Goal: Navigation & Orientation: Find specific page/section

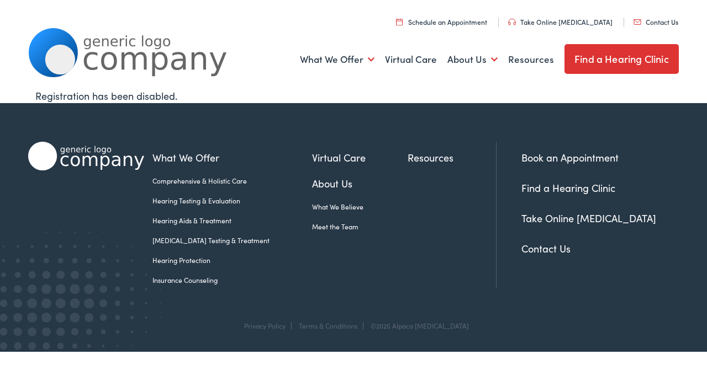
click at [562, 192] on link "Find a Hearing Clinic" at bounding box center [568, 188] width 94 height 14
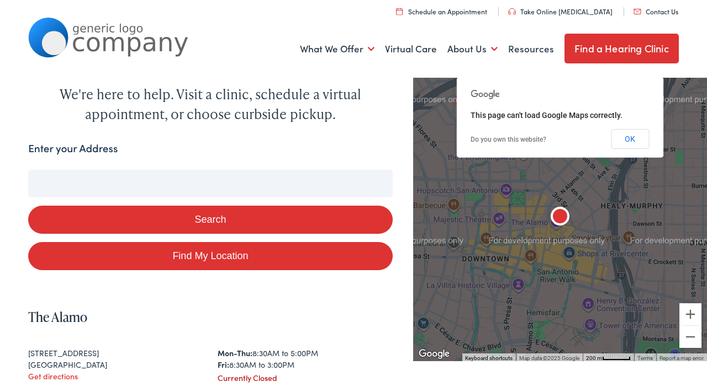
scroll to position [77, 0]
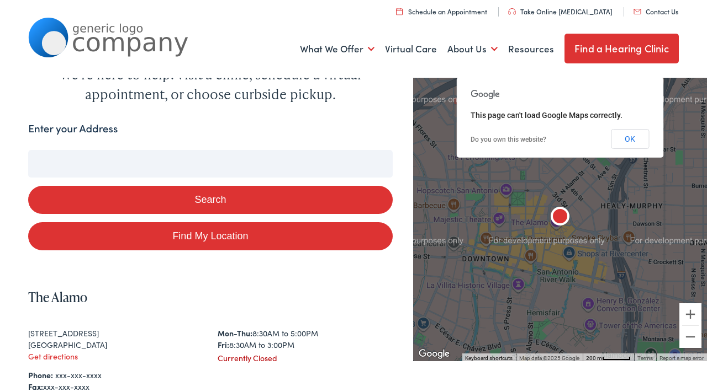
click at [290, 237] on link "Find My Location" at bounding box center [210, 236] width 364 height 28
type input "Blue Jay, Ohio"
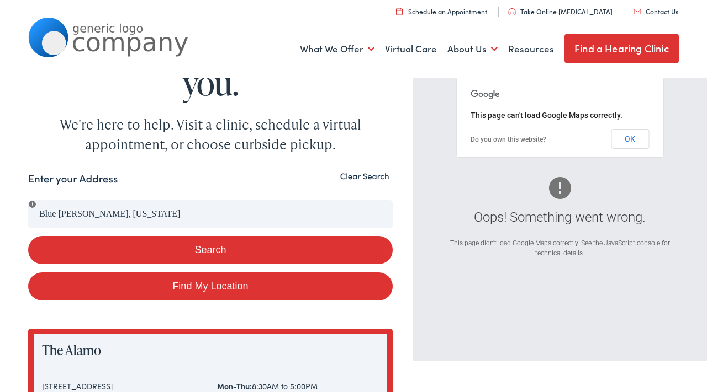
scroll to position [56, 0]
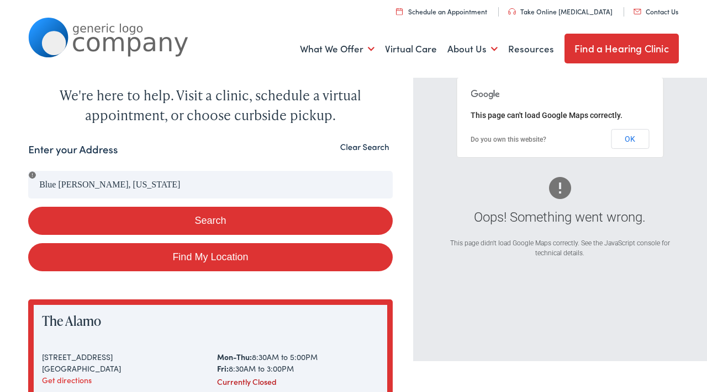
click at [359, 150] on button "Clear Search" at bounding box center [365, 147] width 56 height 10
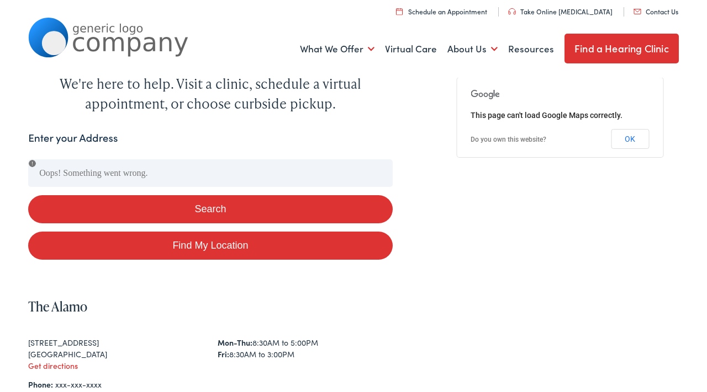
scroll to position [70, 0]
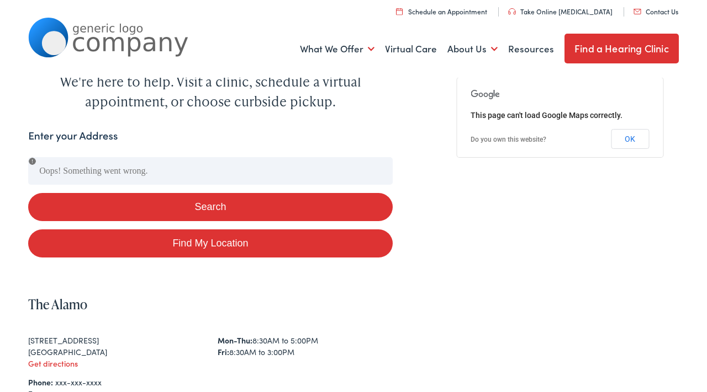
click at [601, 48] on link "Find a Hearing Clinic" at bounding box center [621, 49] width 114 height 30
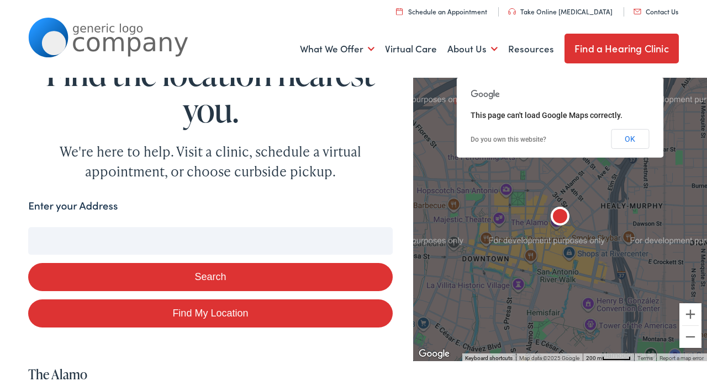
click at [148, 242] on input "Enter your Address" at bounding box center [210, 241] width 364 height 28
type input "cin"
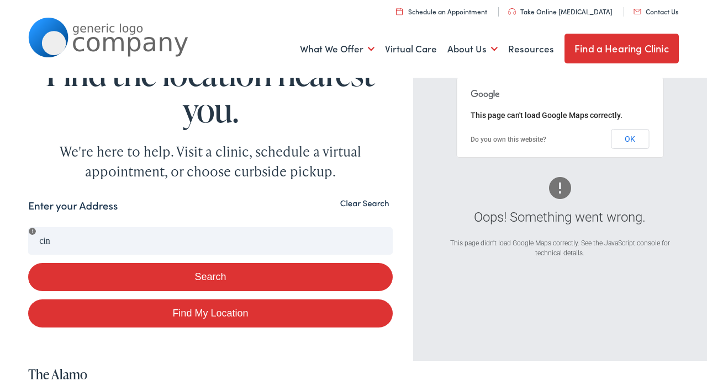
click at [352, 205] on button "Clear Search" at bounding box center [365, 203] width 56 height 10
